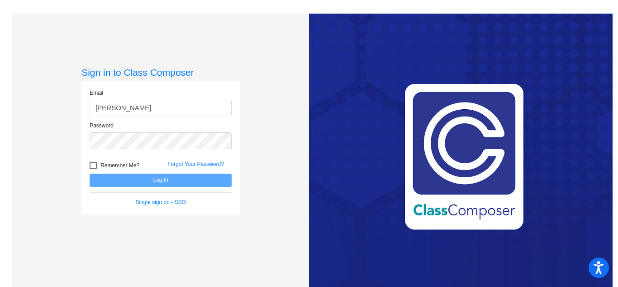
type input "[EMAIL_ADDRESS][PERSON_NAME][DOMAIN_NAME]"
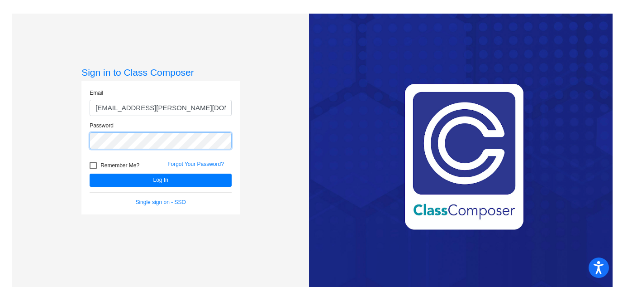
click at [90, 173] on button "Log In" at bounding box center [161, 179] width 142 height 13
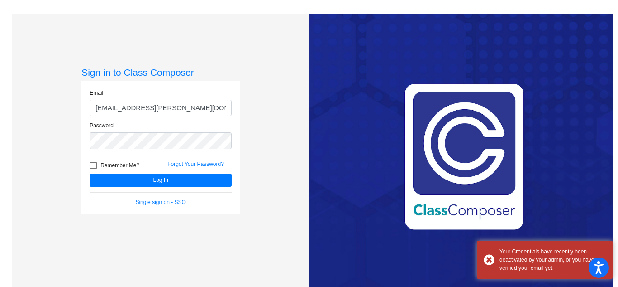
click at [90, 167] on div at bounding box center [93, 165] width 7 height 7
click at [93, 169] on input "Remember Me?" at bounding box center [93, 169] width 0 height 0
checkbox input "true"
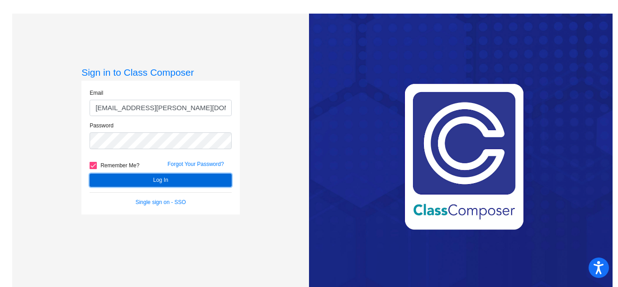
click at [132, 180] on button "Log In" at bounding box center [161, 179] width 142 height 13
